Goal: Task Accomplishment & Management: Use online tool/utility

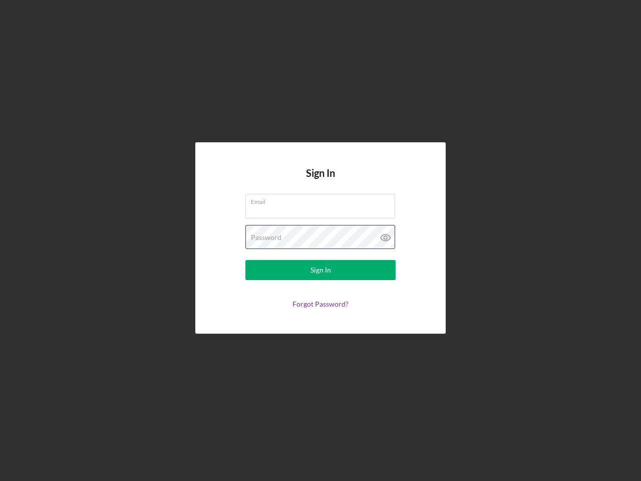
click at [321, 241] on div "Password" at bounding box center [321, 237] width 150 height 25
click at [386, 238] on icon at bounding box center [385, 237] width 25 height 25
